Goal: Information Seeking & Learning: Learn about a topic

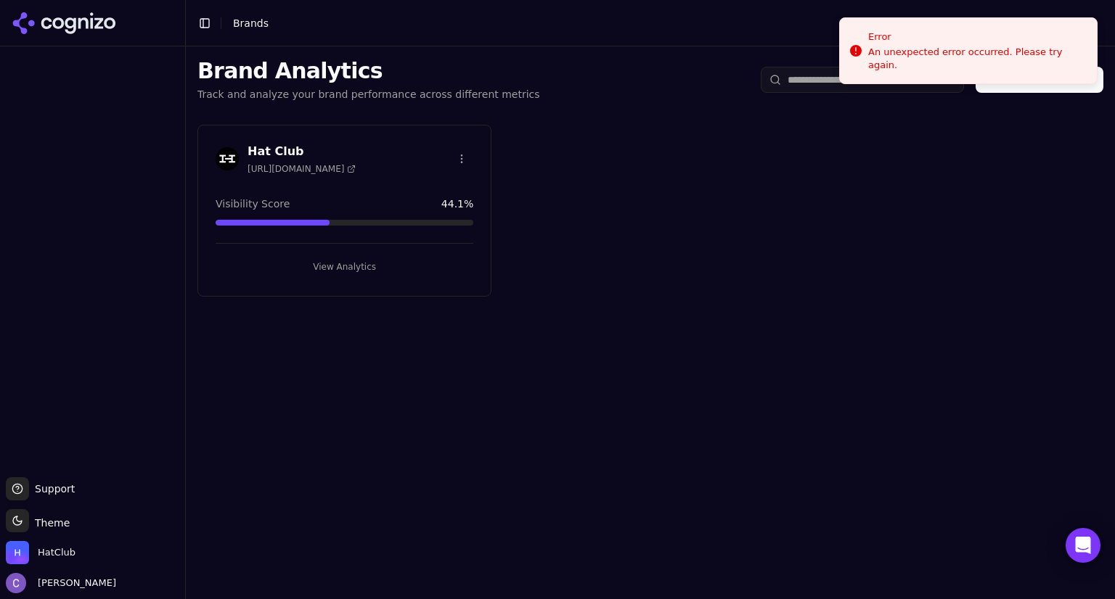
click at [427, 271] on button "View Analytics" at bounding box center [345, 266] width 258 height 23
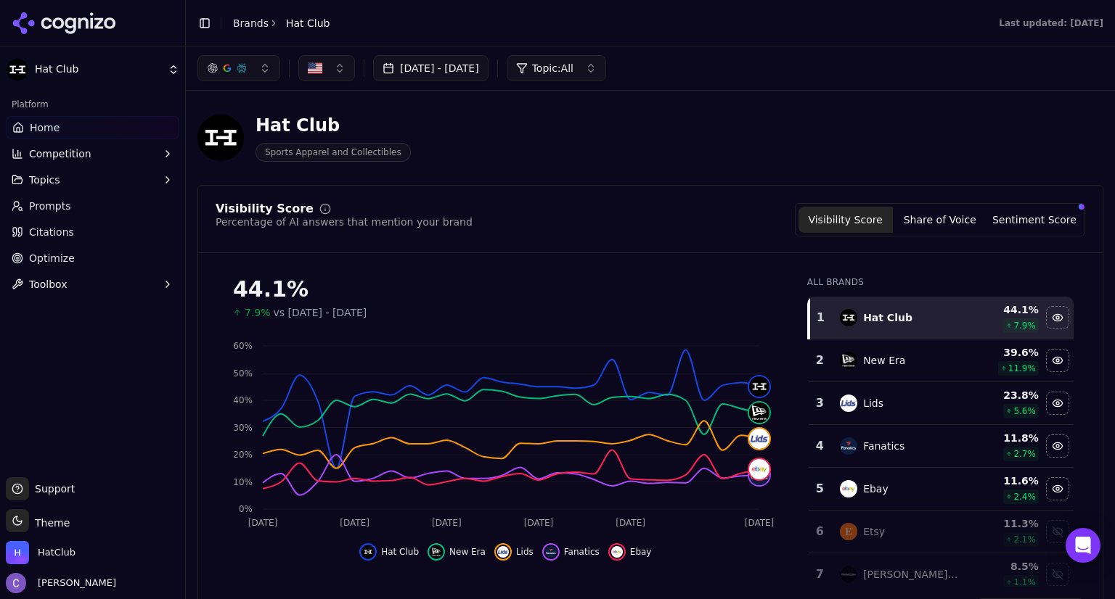
click at [242, 78] on button "button" at bounding box center [238, 68] width 83 height 26
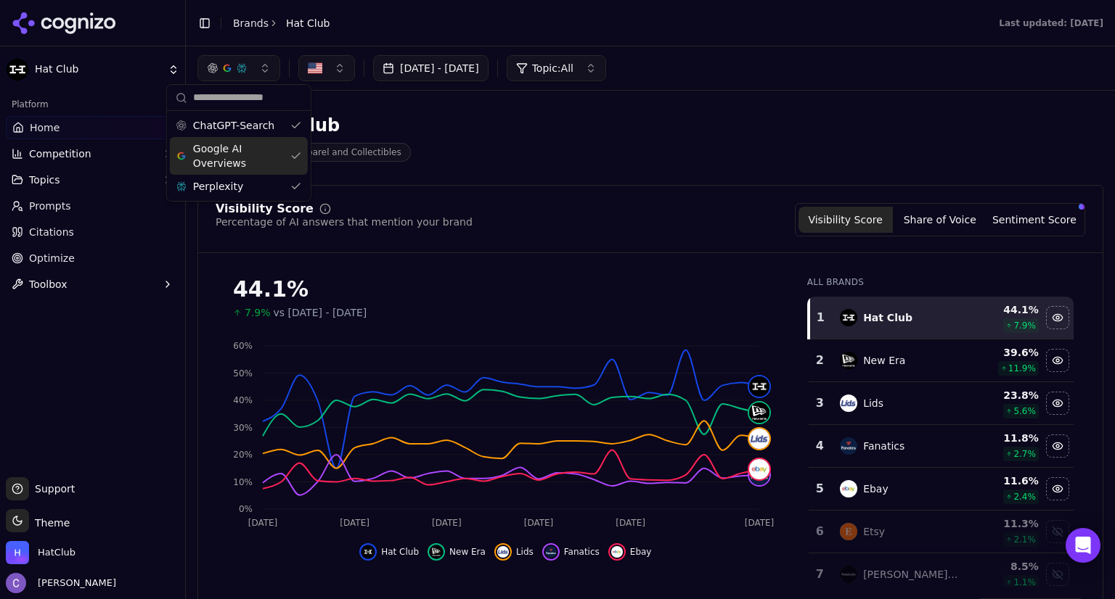
click at [297, 152] on div "Google AI Overviews" at bounding box center [239, 156] width 138 height 38
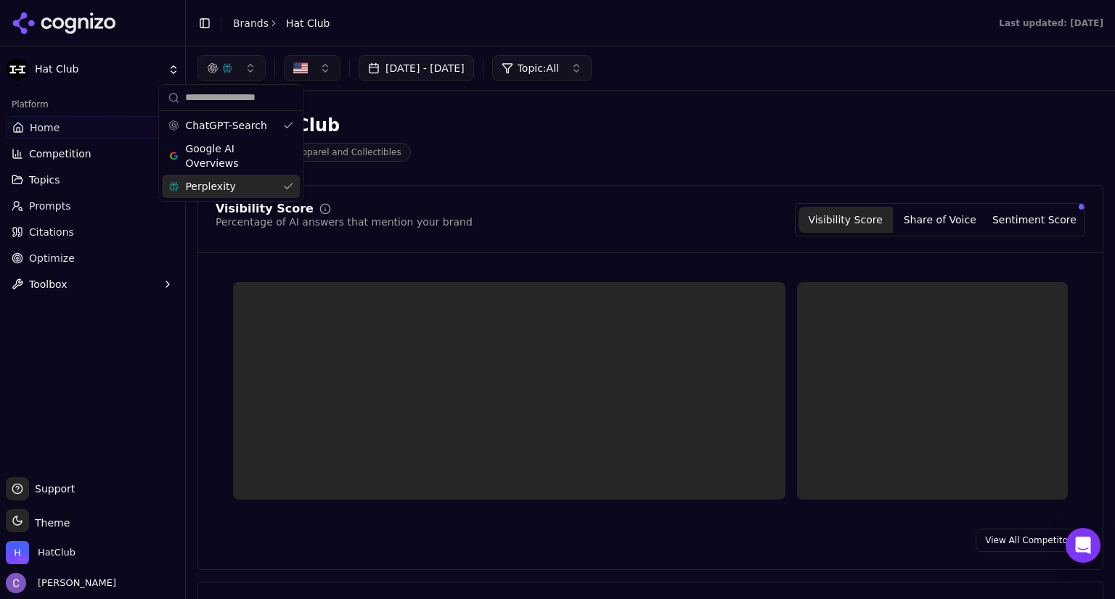
click at [290, 189] on div "Perplexity" at bounding box center [231, 186] width 138 height 23
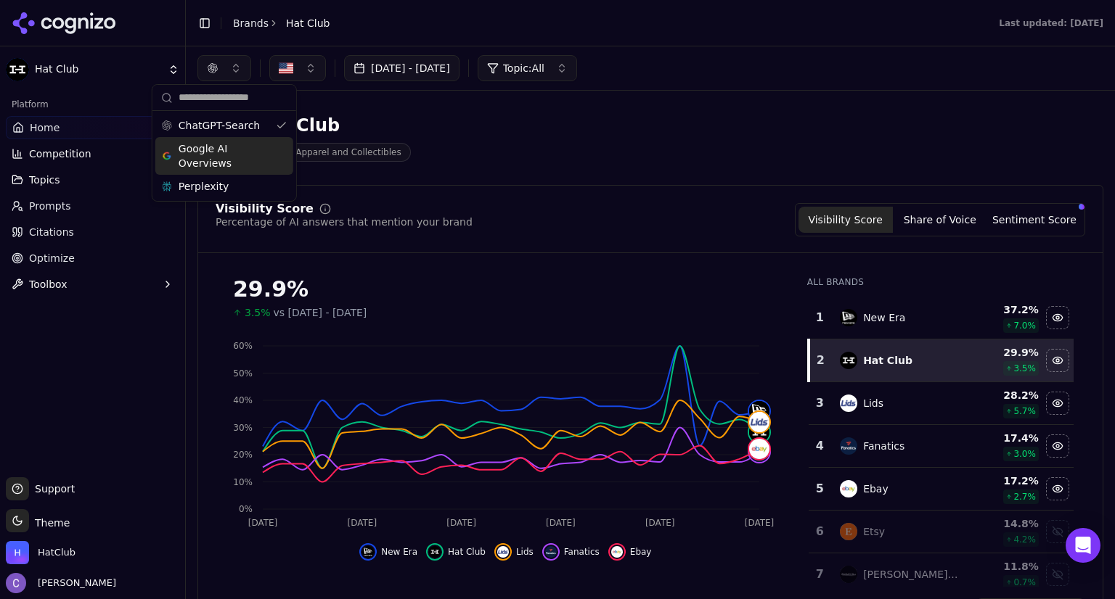
click at [284, 155] on div "Google AI Overviews" at bounding box center [224, 156] width 138 height 38
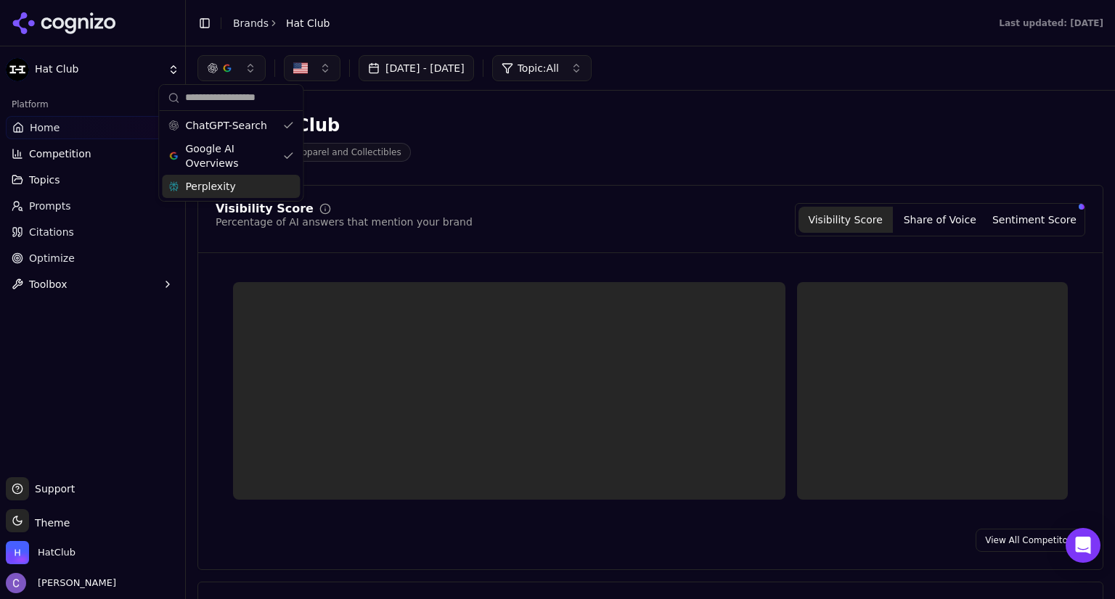
click at [287, 187] on div "Perplexity" at bounding box center [231, 186] width 138 height 23
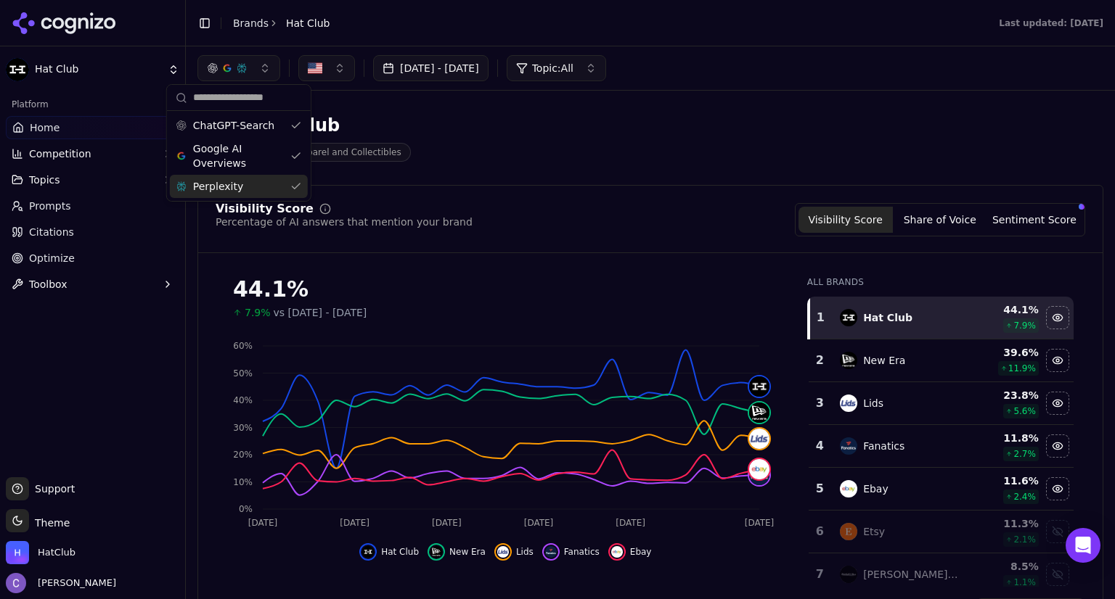
click at [708, 226] on div "Visibility Score Percentage of AI answers that mention your brand Visibility Sc…" at bounding box center [650, 219] width 869 height 33
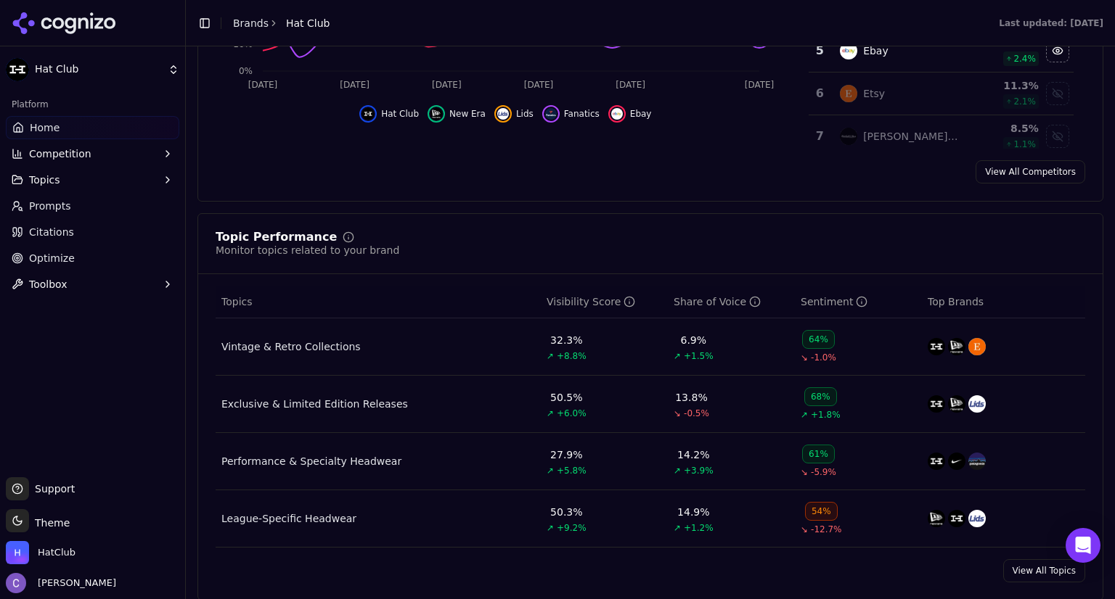
scroll to position [453, 0]
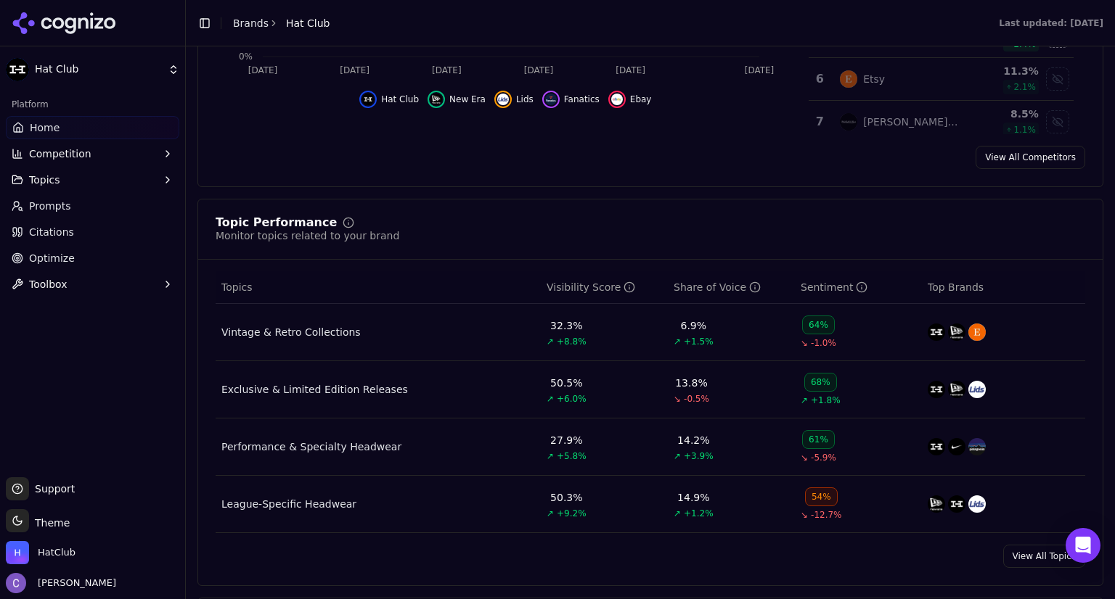
click at [84, 184] on button "Topics" at bounding box center [92, 179] width 173 height 23
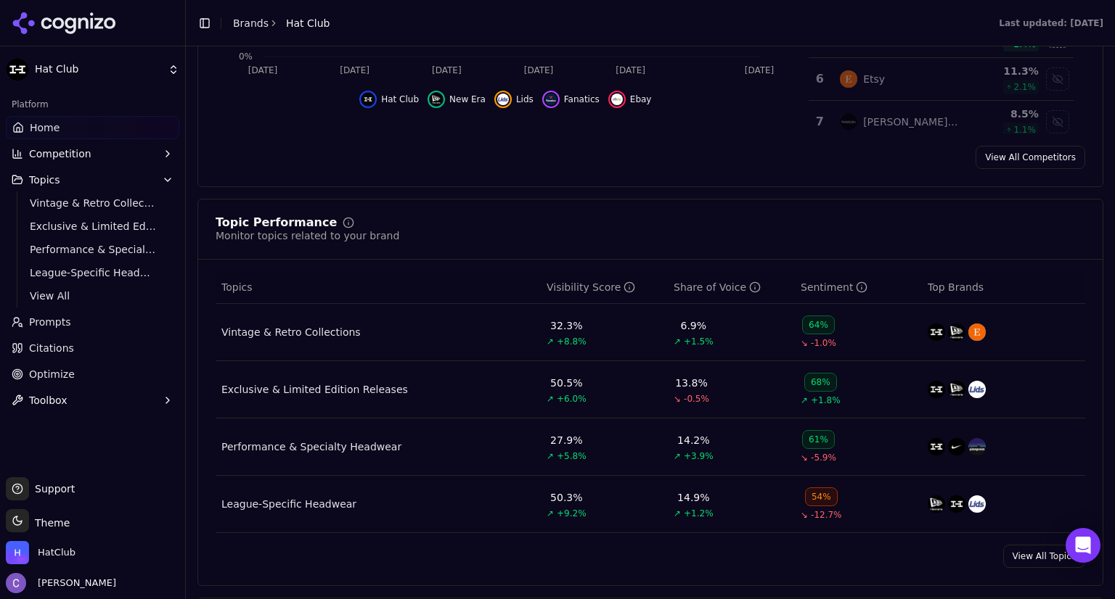
click at [73, 320] on link "Prompts" at bounding box center [92, 322] width 173 height 23
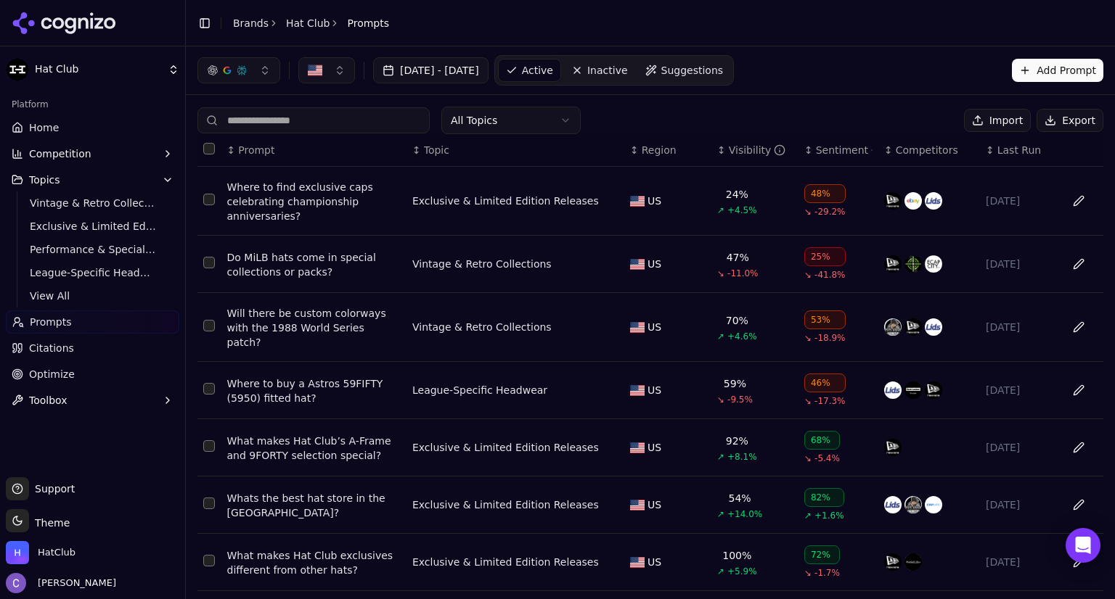
click at [296, 123] on input at bounding box center [313, 120] width 232 height 26
type input "*"
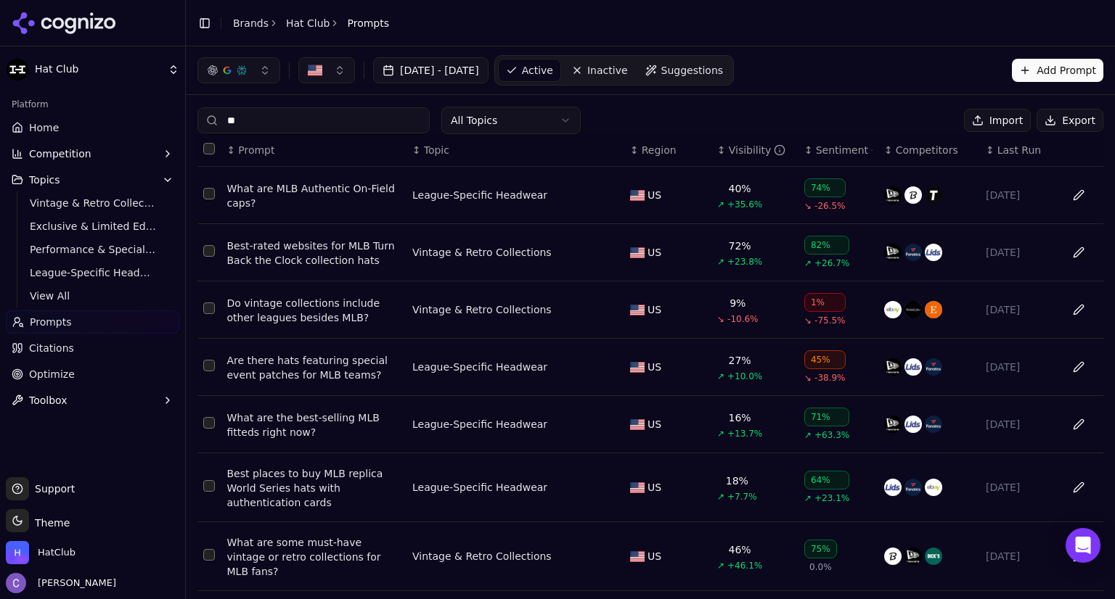
type input "*"
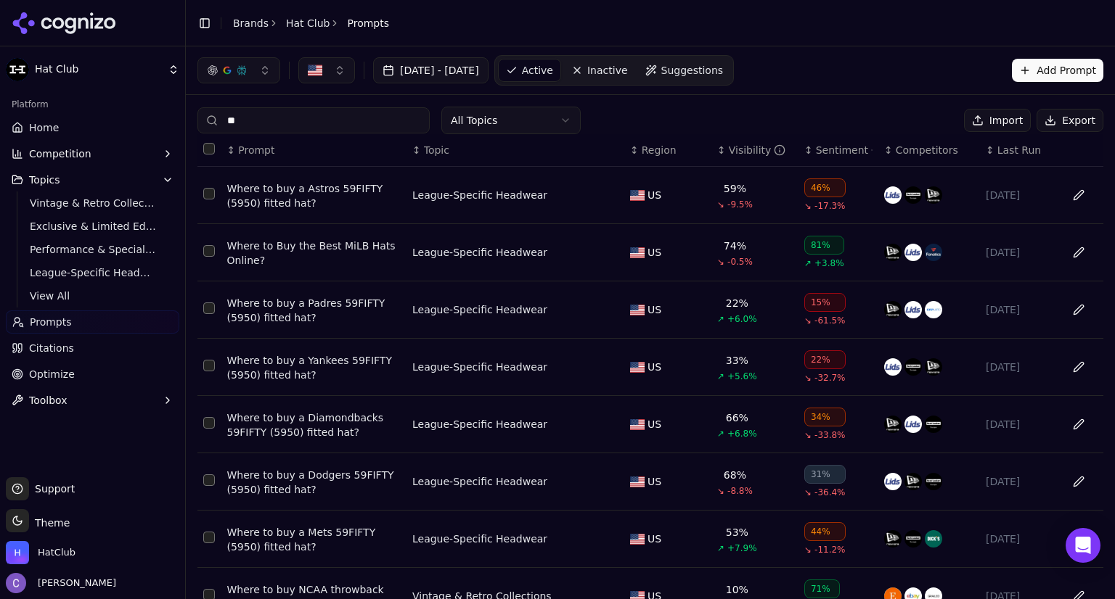
type input "*"
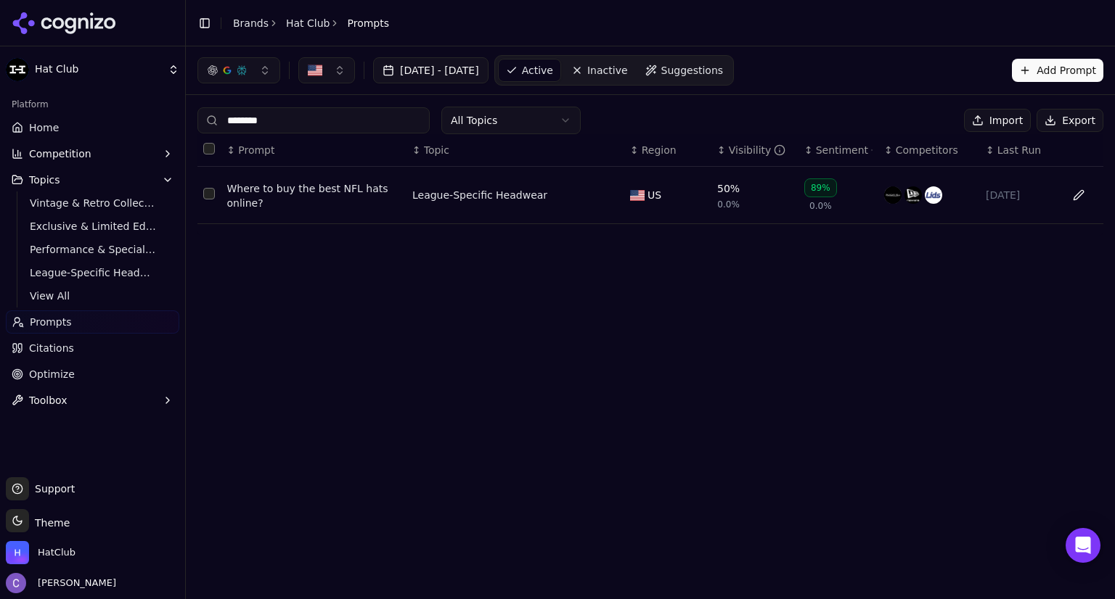
type input "********"
click at [301, 186] on div "Where to buy the best NFL hats online?" at bounding box center [313, 195] width 173 height 29
